Goal: Task Accomplishment & Management: Manage account settings

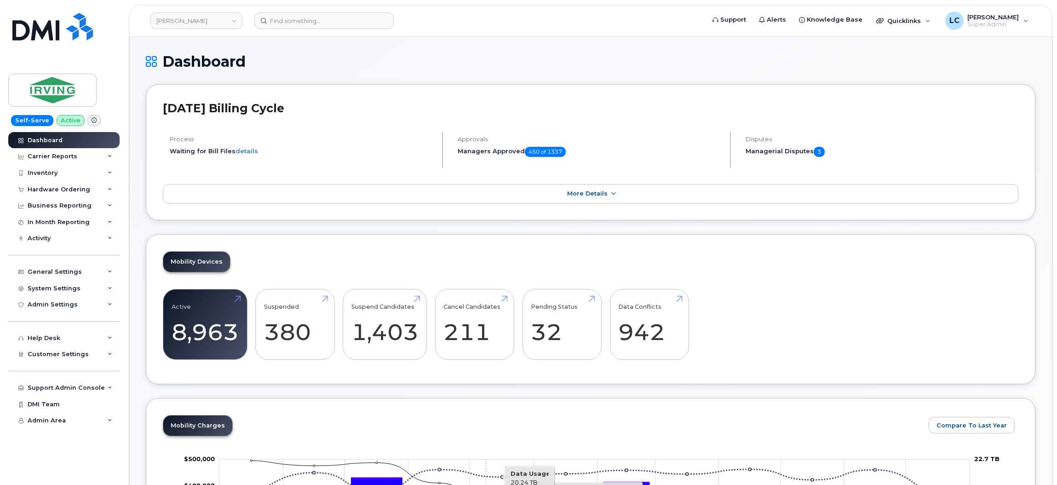
scroll to position [138, 0]
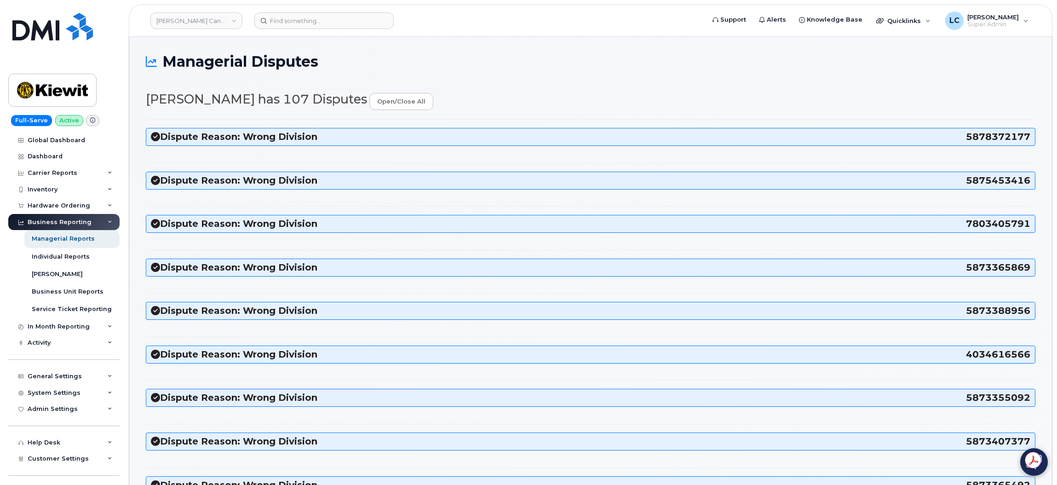
click at [288, 139] on h3 "Dispute Reason: Wrong Division 5878372177" at bounding box center [590, 137] width 879 height 12
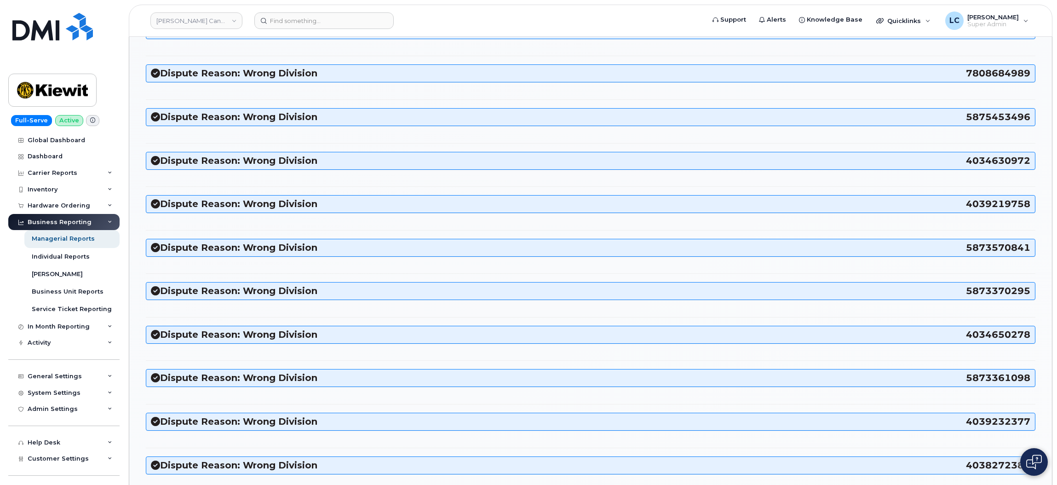
scroll to position [1655, 0]
